Goal: Complete application form

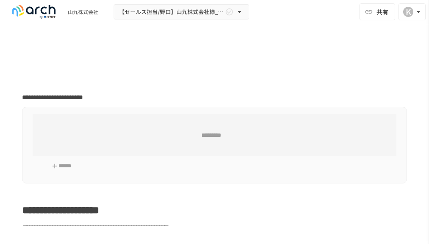
type input "**********"
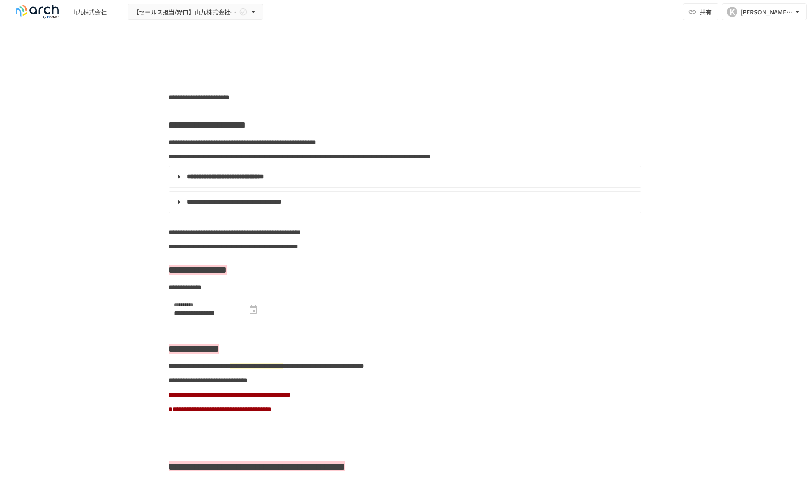
type input "**********"
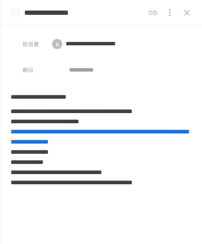
click at [73, 139] on span "**********" at bounding box center [100, 136] width 178 height 17
